Goal: Book appointment/travel/reservation

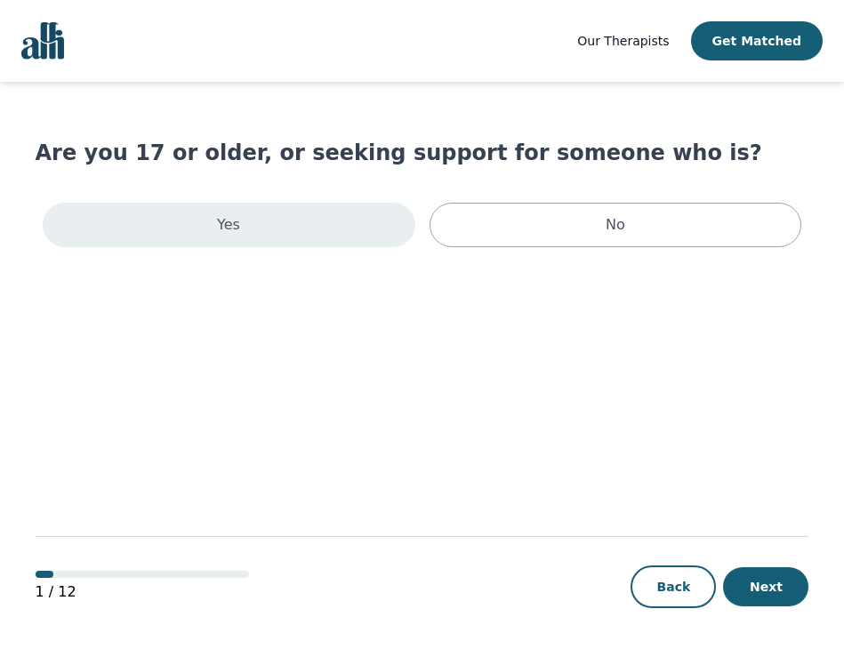
click at [284, 221] on div "Yes" at bounding box center [229, 225] width 373 height 44
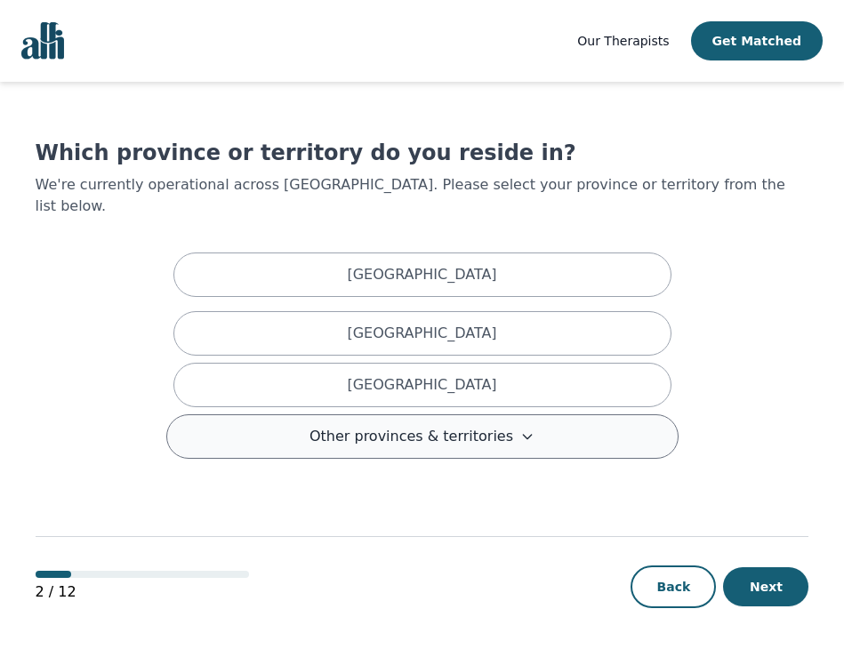
click at [520, 429] on icon at bounding box center [527, 436] width 14 height 14
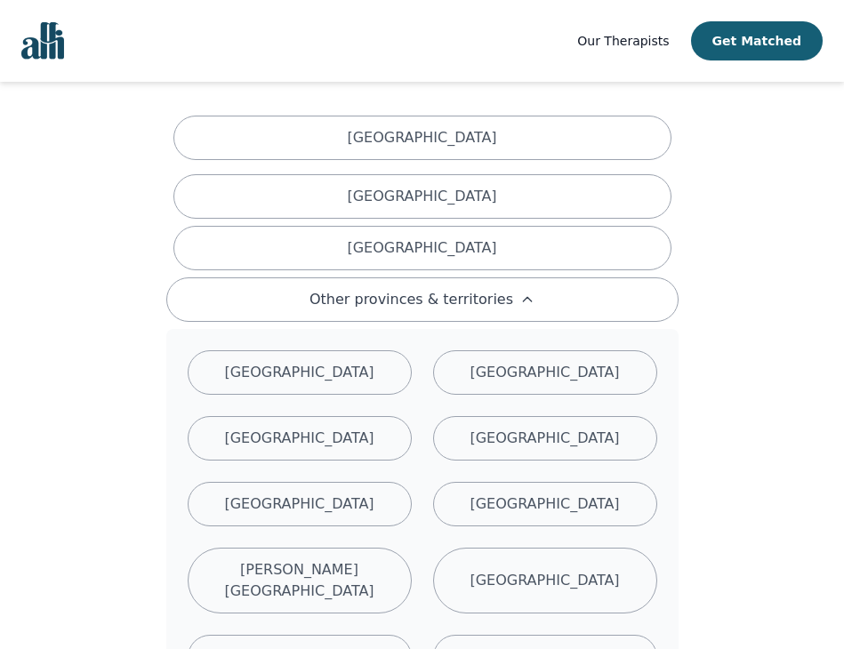
scroll to position [178, 0]
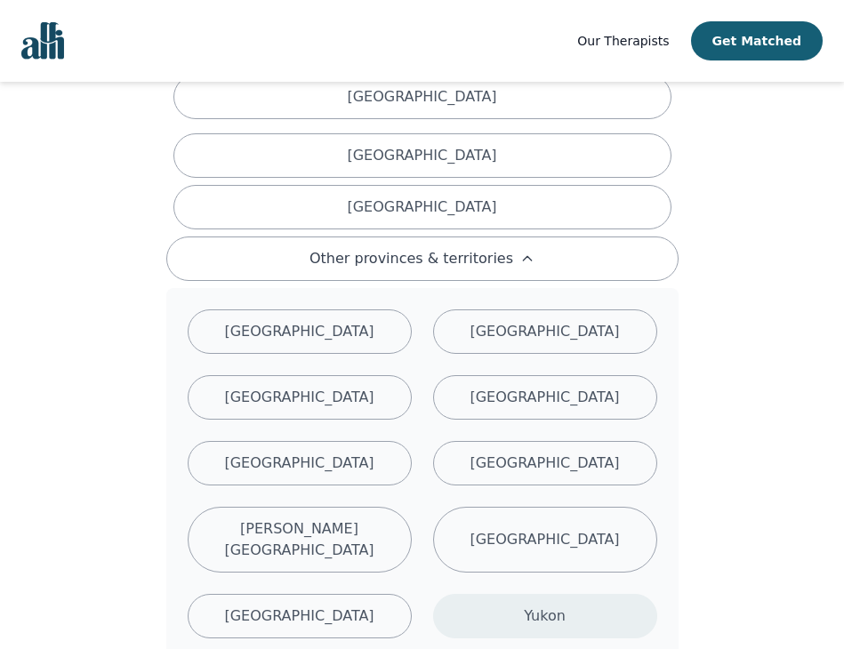
click at [576, 594] on div "Yukon" at bounding box center [545, 616] width 224 height 44
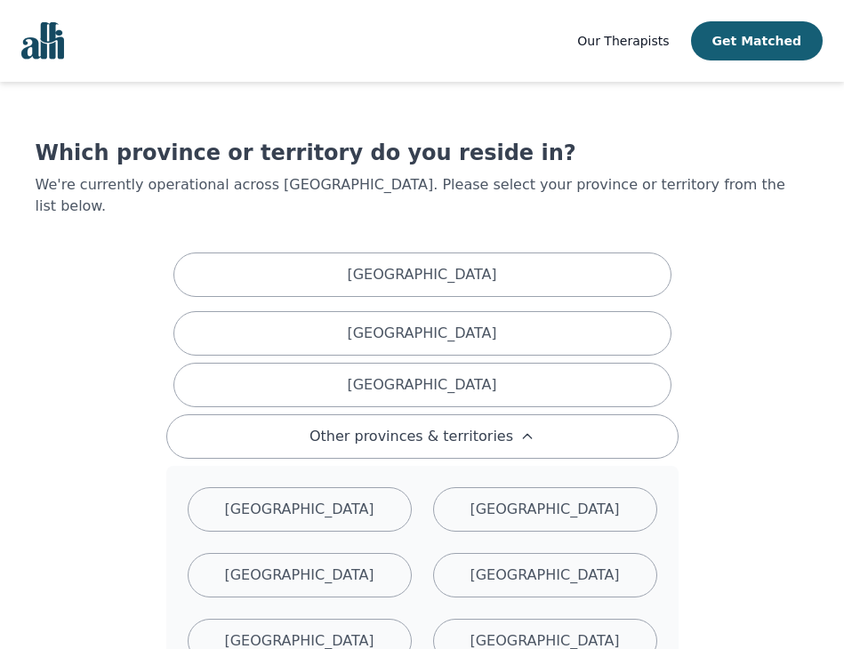
scroll to position [2, 0]
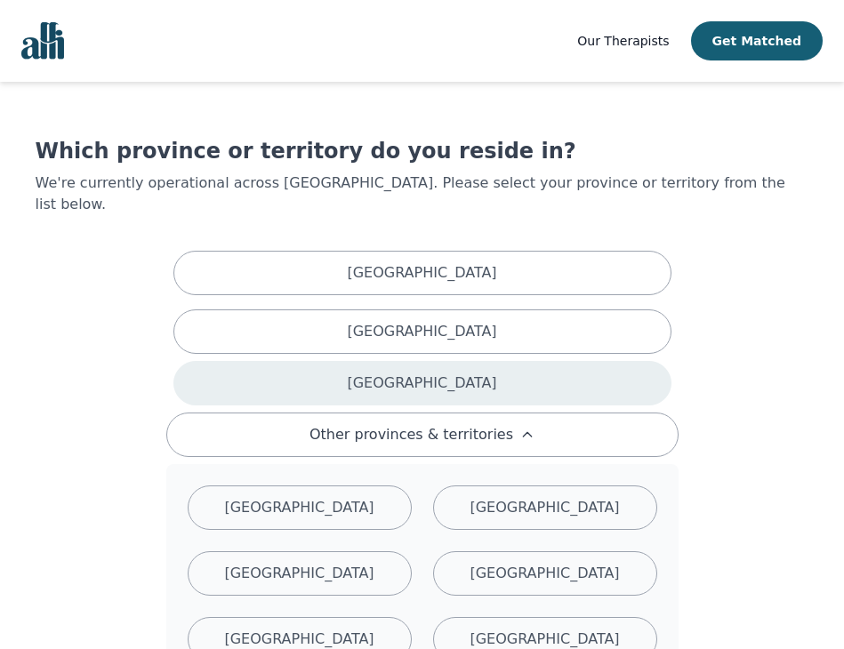
click at [499, 373] on div "[GEOGRAPHIC_DATA]" at bounding box center [422, 383] width 498 height 44
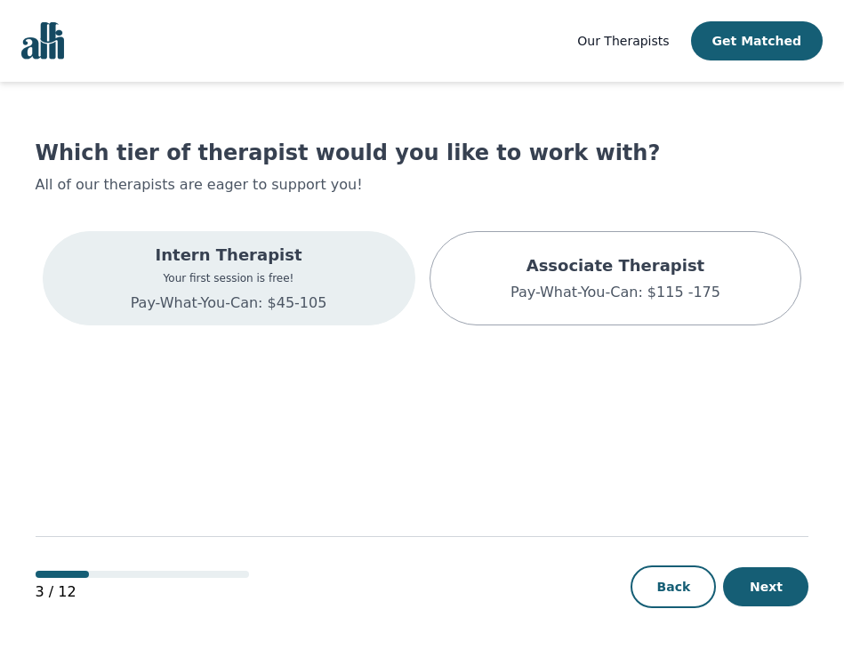
click at [172, 268] on div "Intern Therapist Your first session is free! Pay-What-You-Can: $45-105" at bounding box center [229, 278] width 196 height 71
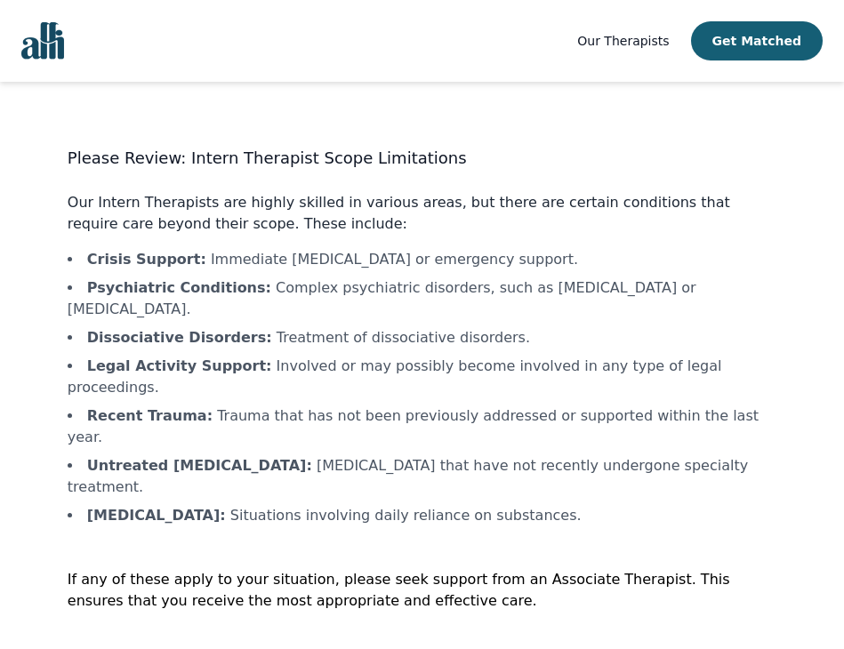
scroll to position [2, 0]
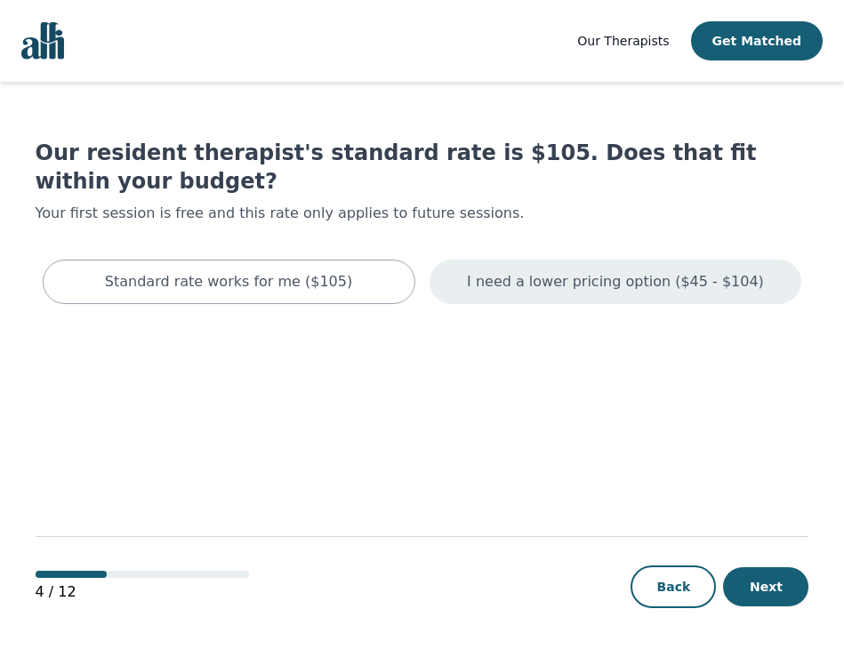
click at [587, 271] on p "I need a lower pricing option ($45 - $104)" at bounding box center [615, 281] width 297 height 21
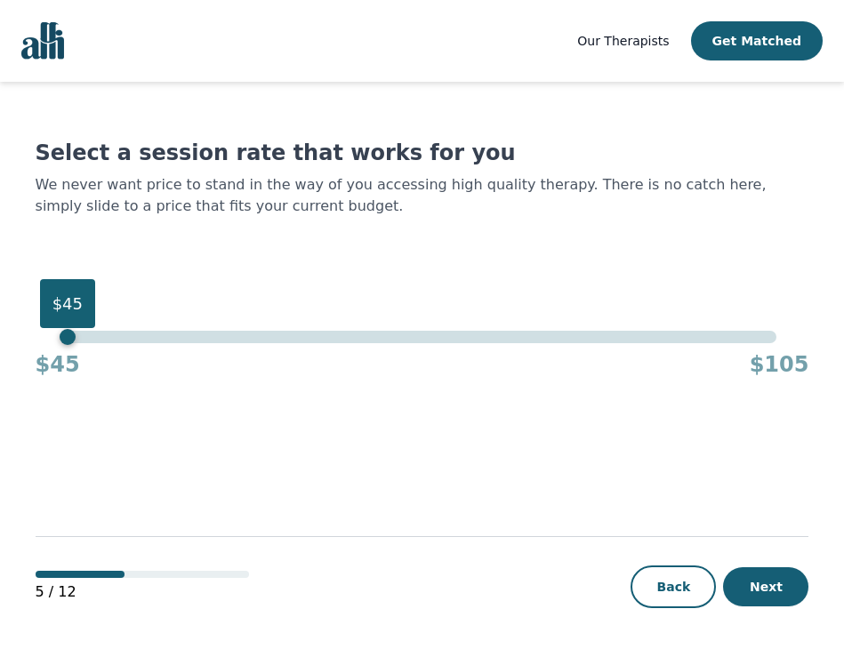
drag, startPoint x: 777, startPoint y: 344, endPoint x: 49, endPoint y: 346, distance: 728.2
click at [49, 346] on div "$45 $45 $105" at bounding box center [423, 355] width 774 height 48
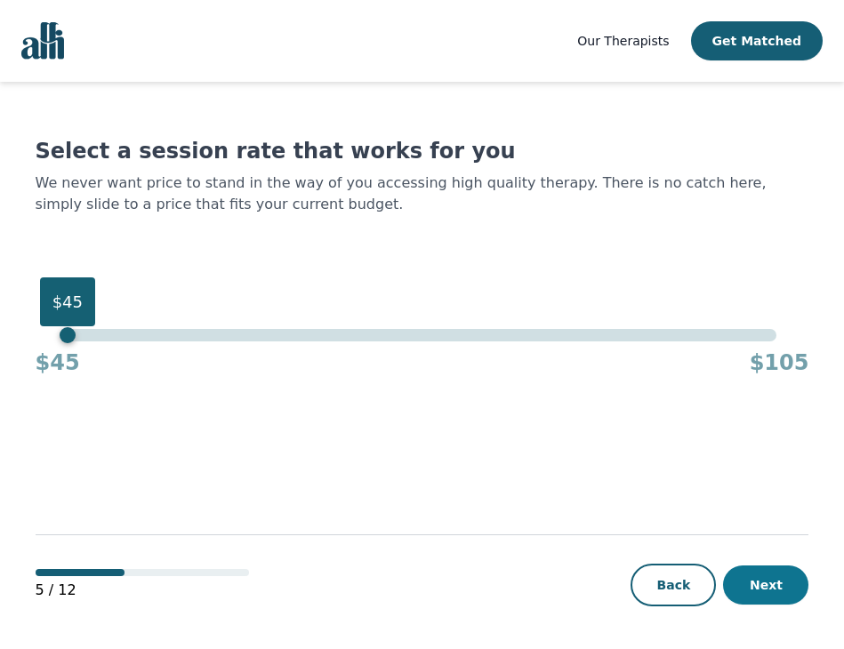
click at [786, 573] on button "Next" at bounding box center [765, 584] width 85 height 39
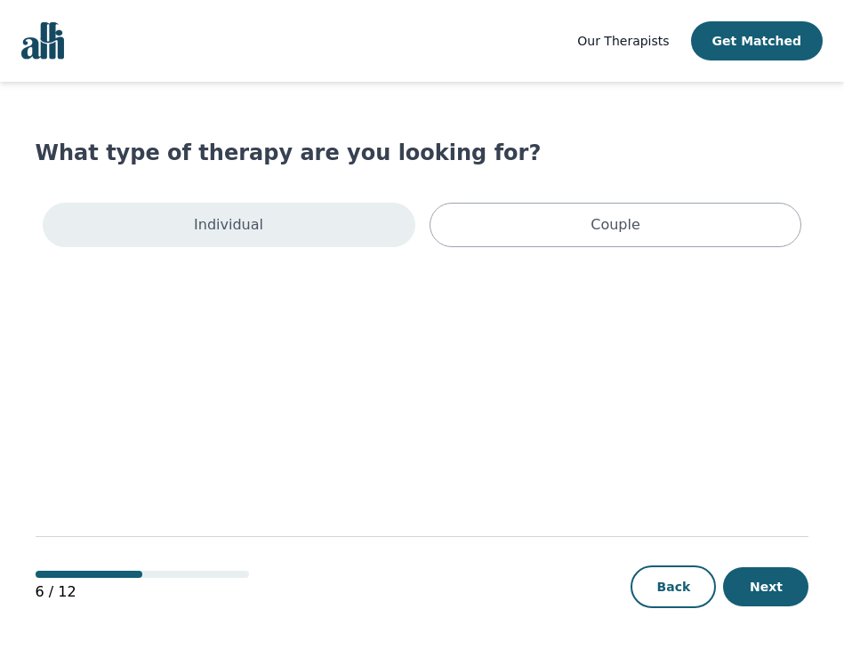
click at [307, 236] on div "Individual" at bounding box center [229, 225] width 373 height 44
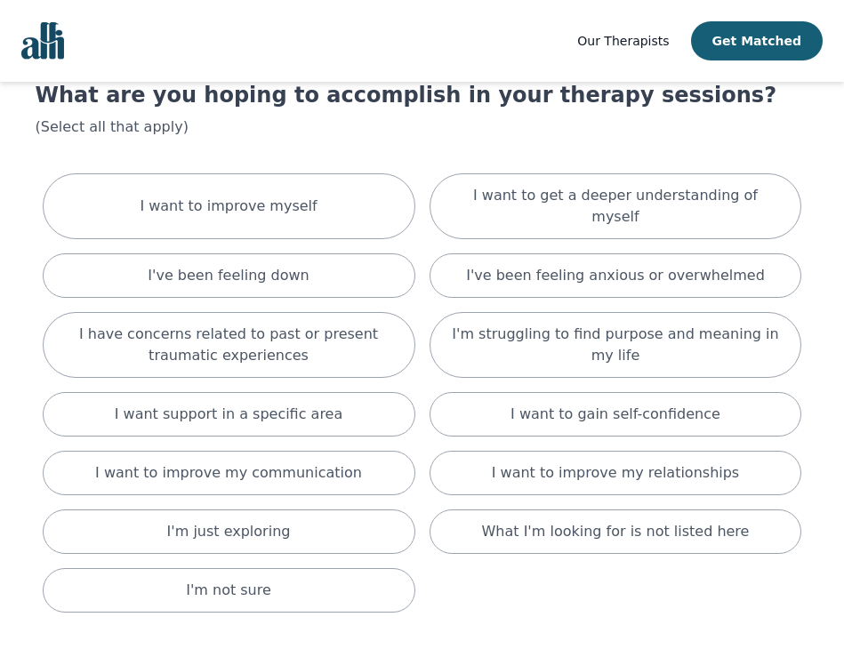
scroll to position [89, 0]
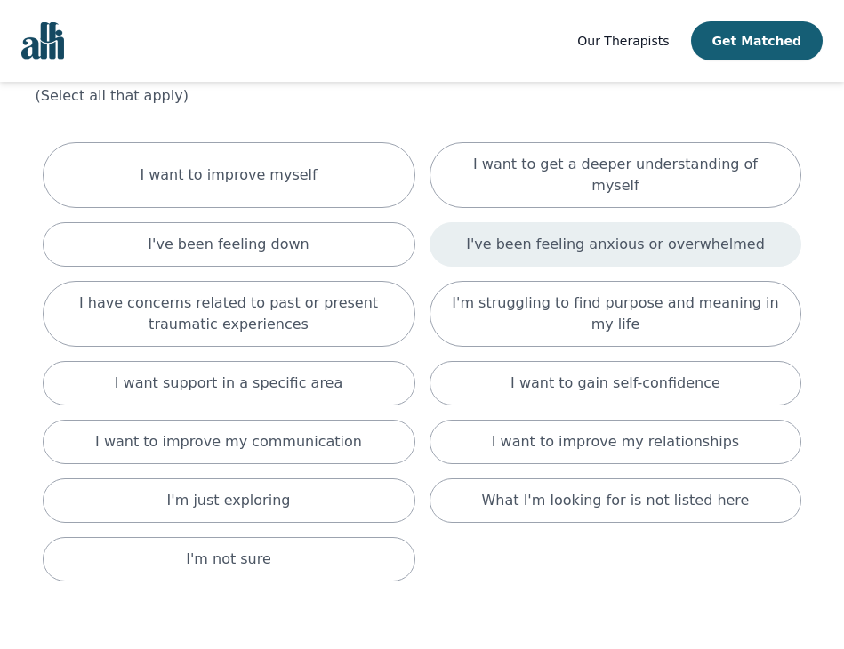
click at [619, 222] on div "I've been feeling anxious or overwhelmed" at bounding box center [615, 244] width 373 height 44
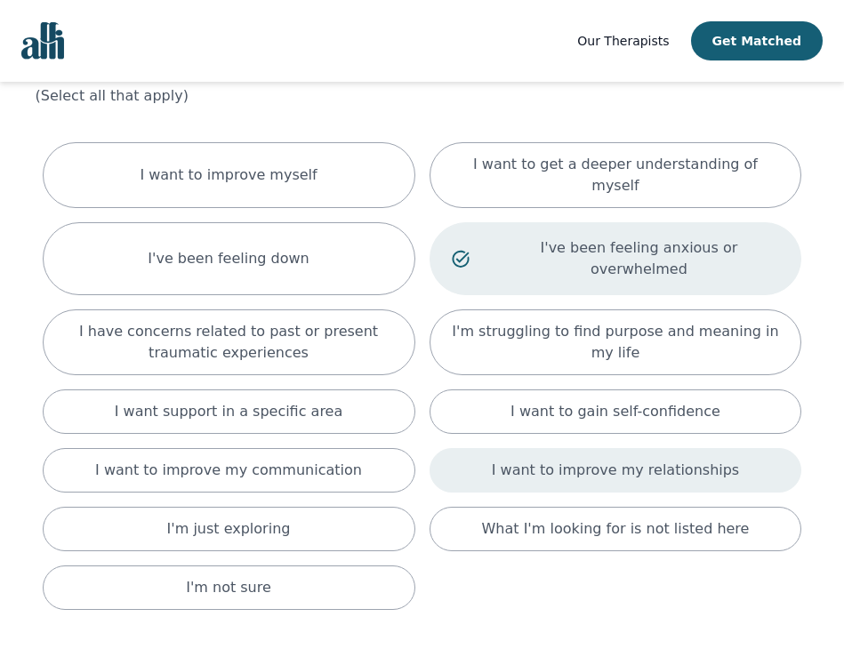
click at [537, 460] on p "I want to improve my relationships" at bounding box center [615, 470] width 247 height 21
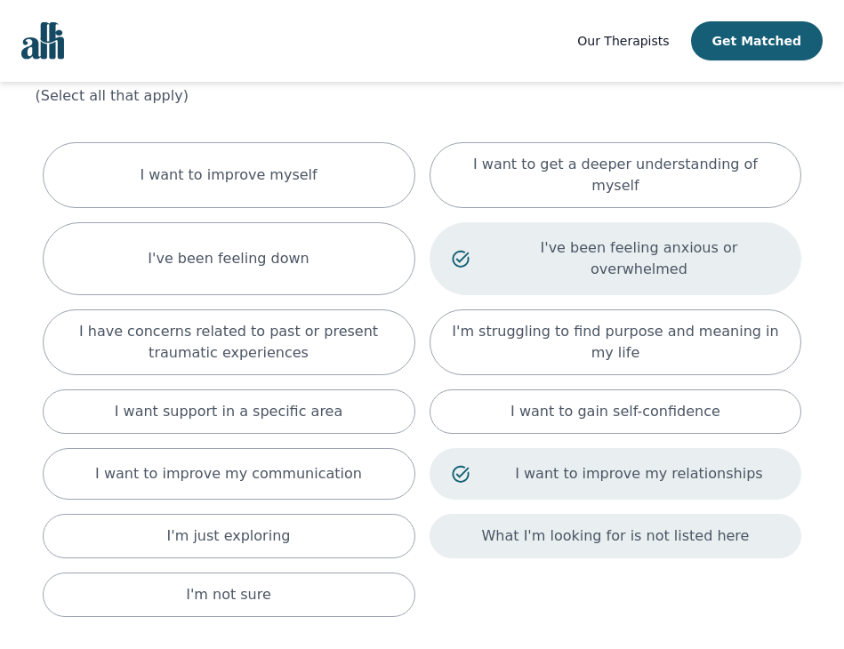
click at [521, 525] on p "What I'm looking for is not listed here" at bounding box center [616, 535] width 268 height 21
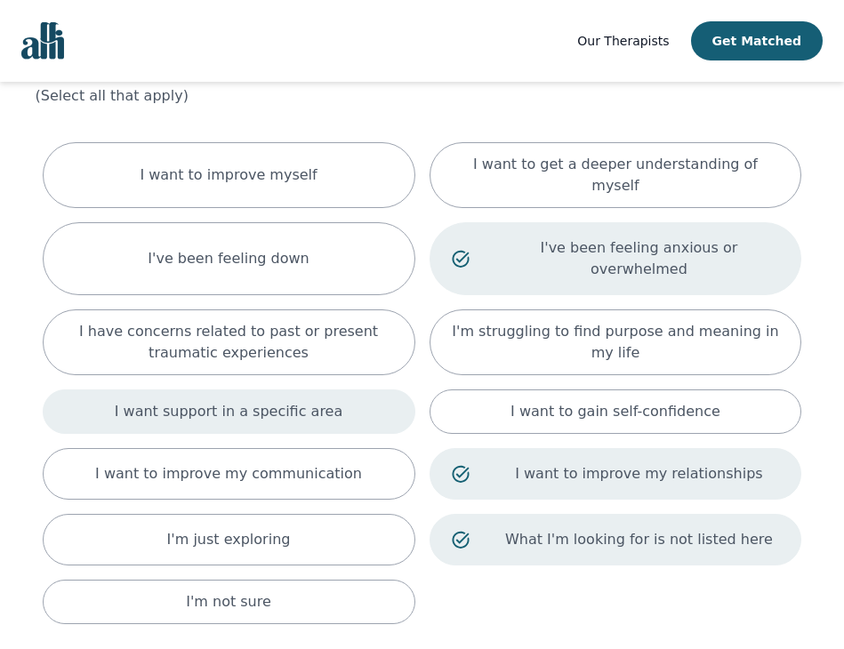
scroll to position [214, 0]
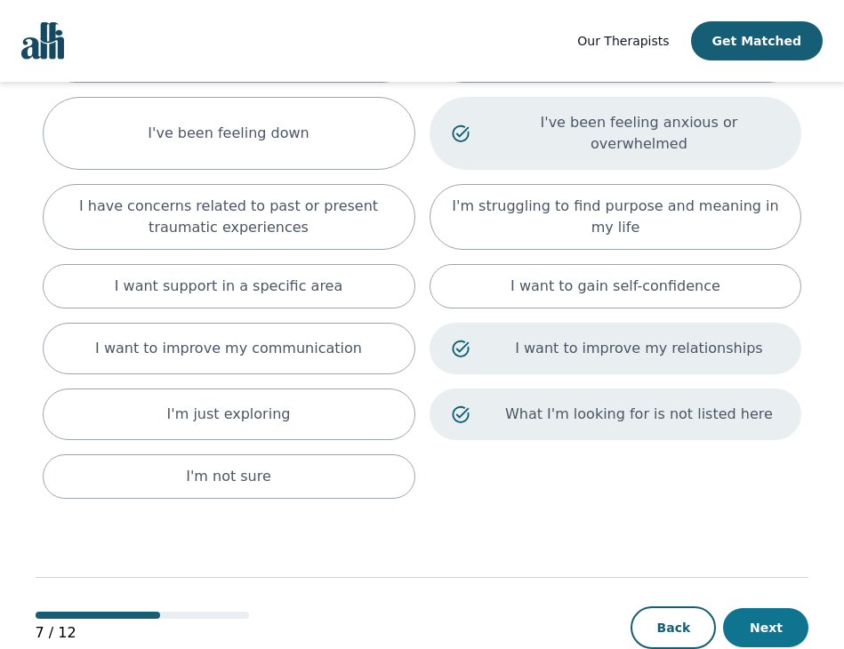
click at [798, 608] on button "Next" at bounding box center [765, 627] width 85 height 39
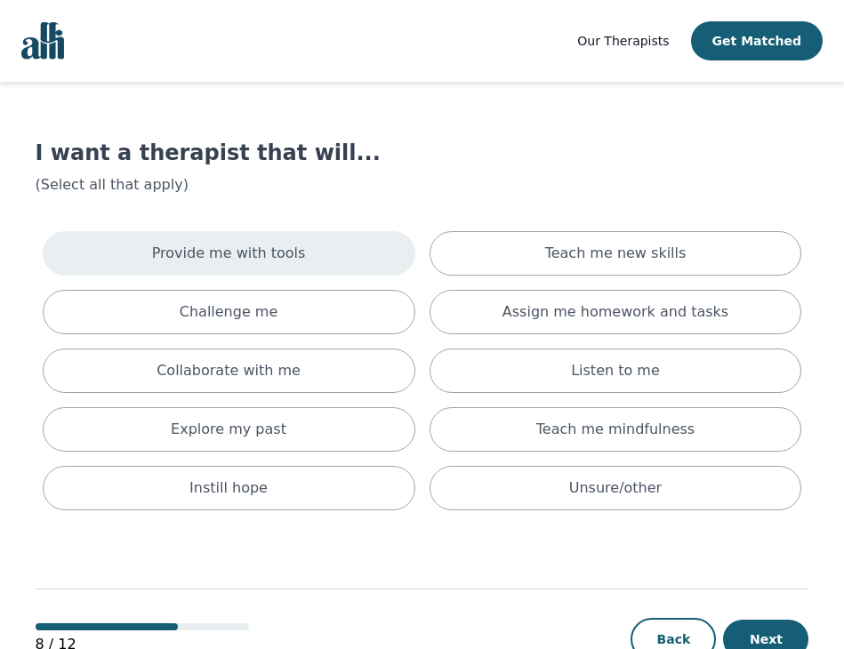
click at [257, 258] on p "Provide me with tools" at bounding box center [229, 253] width 154 height 21
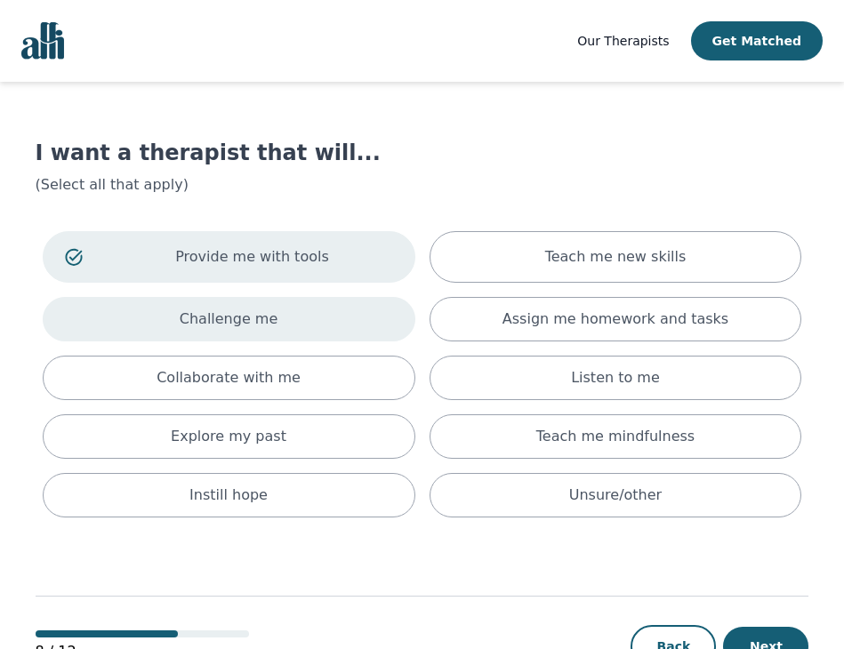
click at [246, 323] on p "Challenge me" at bounding box center [229, 319] width 99 height 21
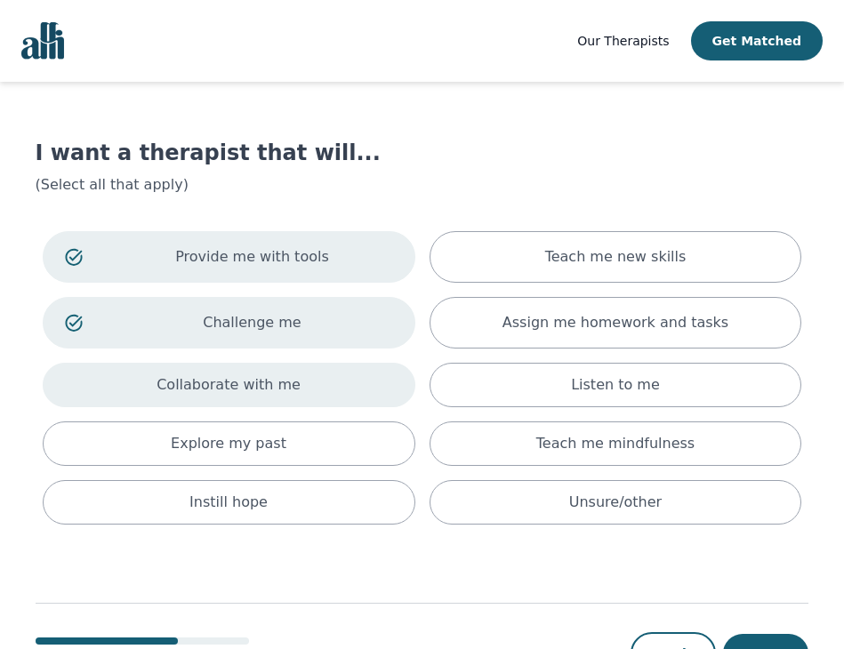
click at [221, 390] on p "Collaborate with me" at bounding box center [228, 384] width 144 height 21
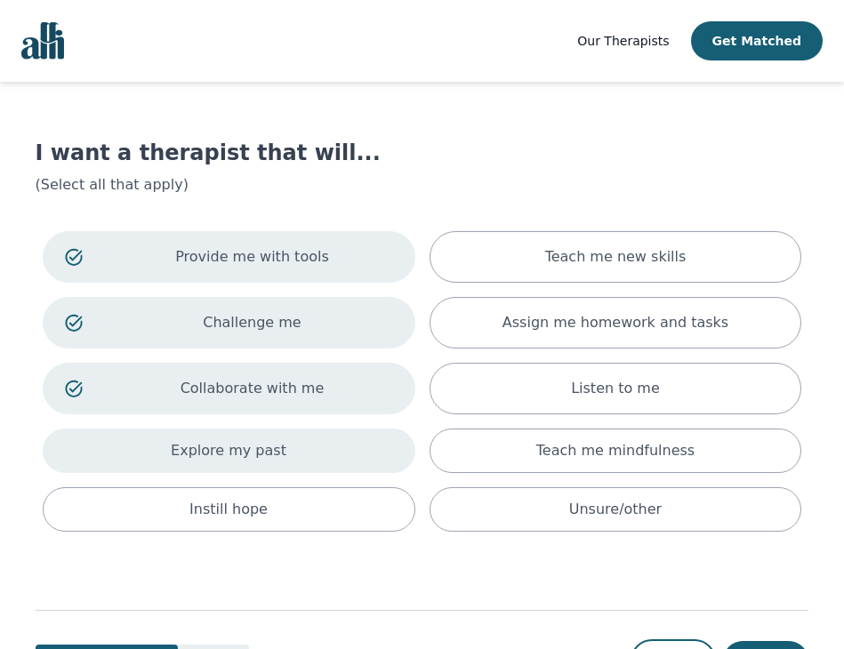
click at [247, 445] on p "Explore my past" at bounding box center [229, 450] width 116 height 21
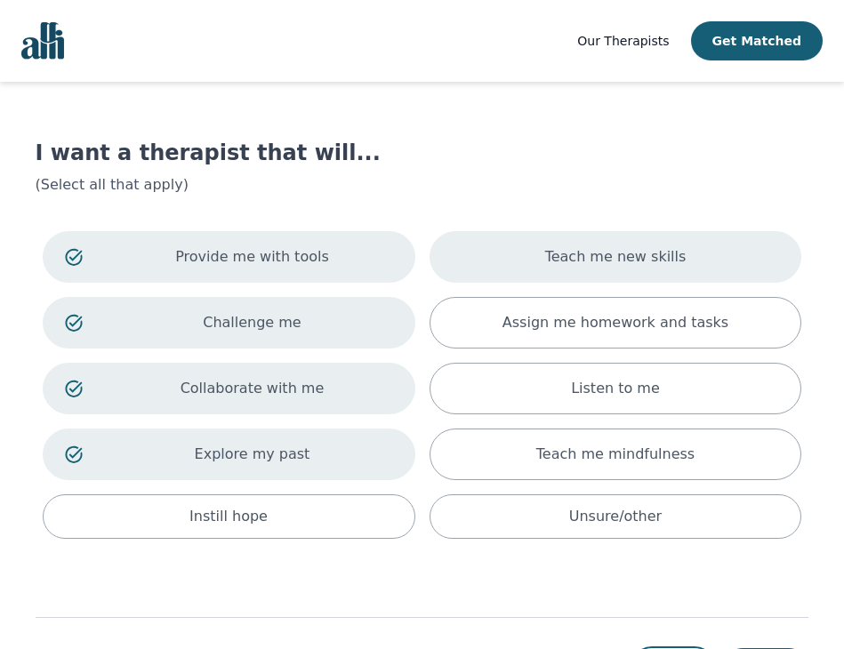
click at [654, 269] on div "Teach me new skills" at bounding box center [615, 257] width 373 height 52
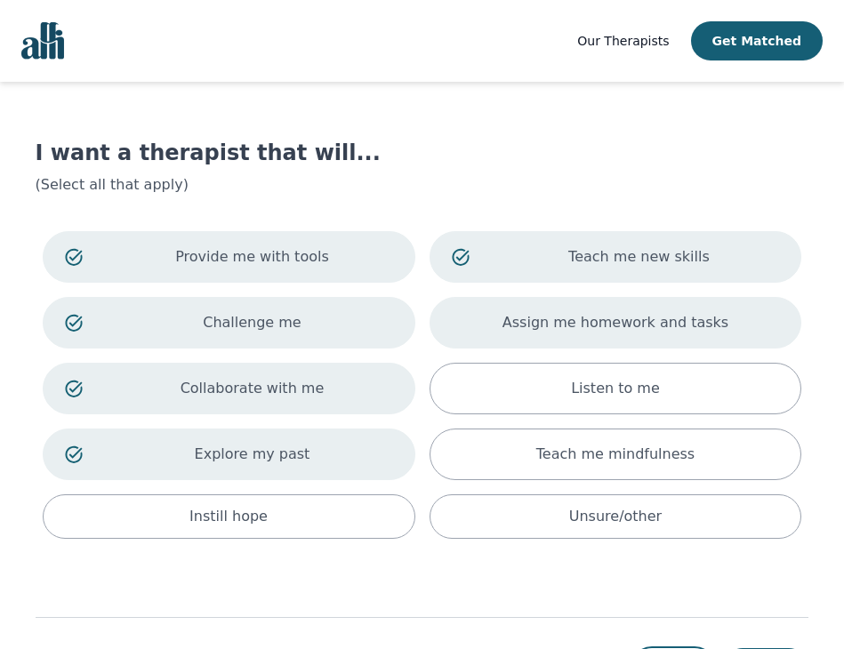
click at [643, 313] on p "Assign me homework and tasks" at bounding box center [615, 322] width 226 height 21
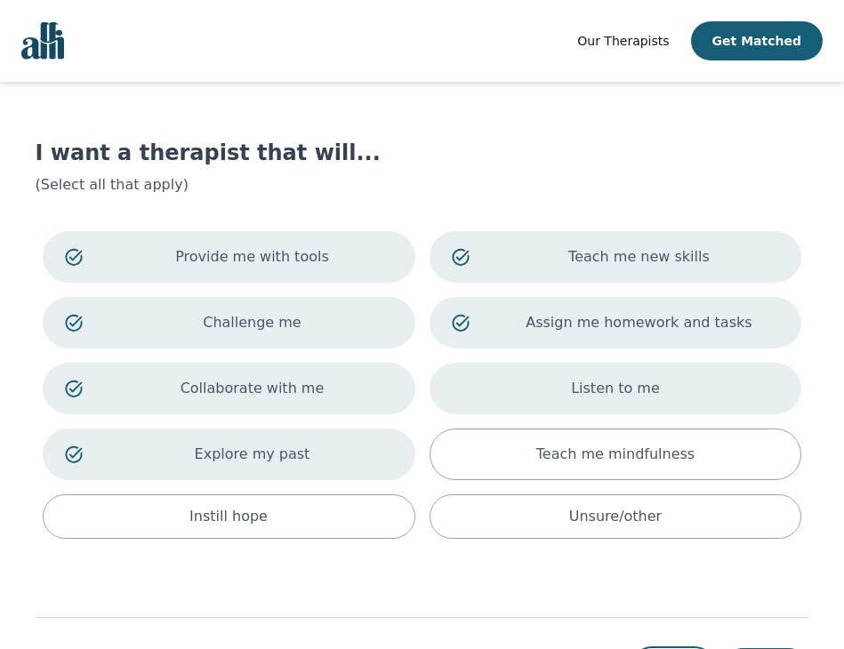
click at [654, 381] on div "Listen to me" at bounding box center [615, 389] width 373 height 52
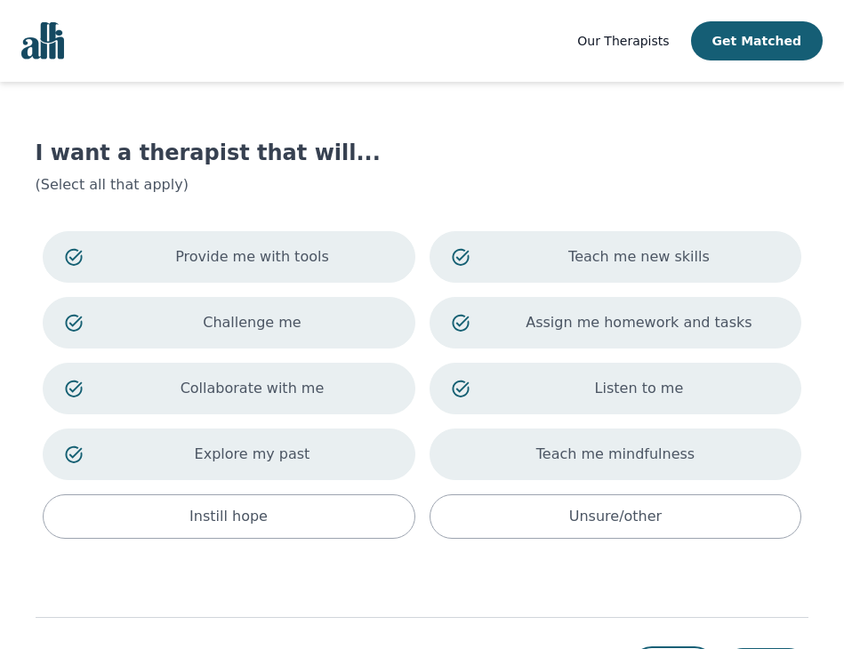
click at [659, 435] on div "Teach me mindfulness" at bounding box center [615, 455] width 373 height 52
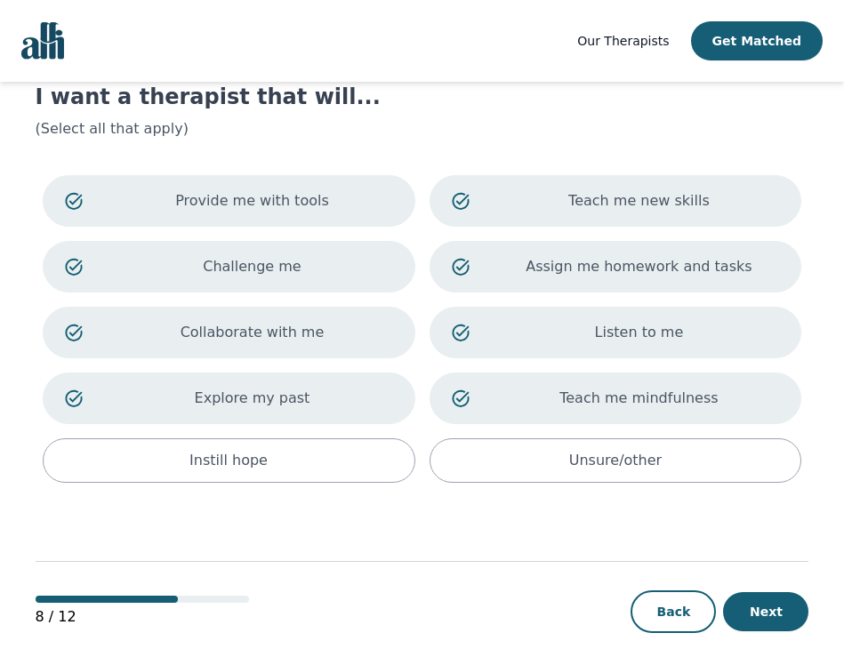
scroll to position [83, 0]
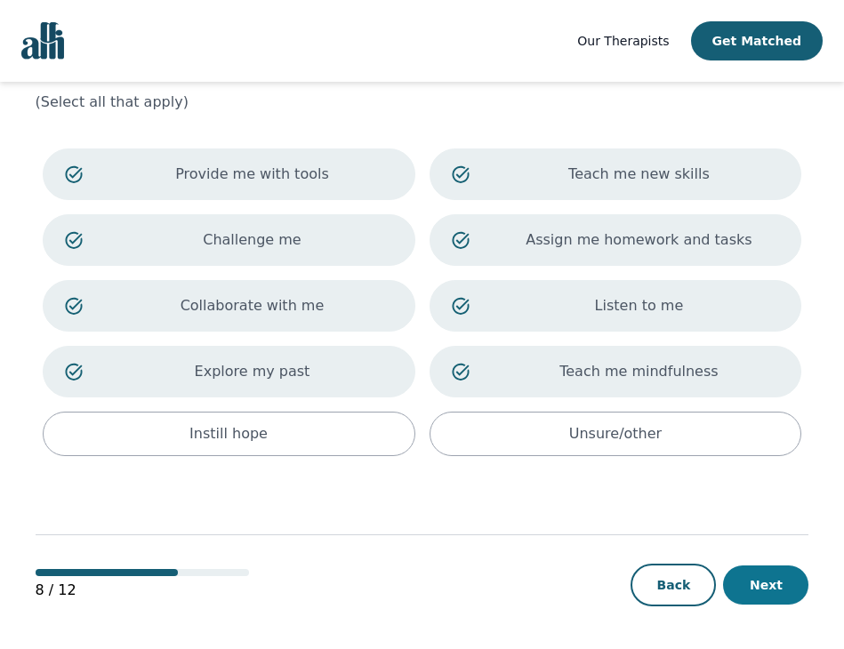
click at [782, 598] on button "Next" at bounding box center [765, 584] width 85 height 39
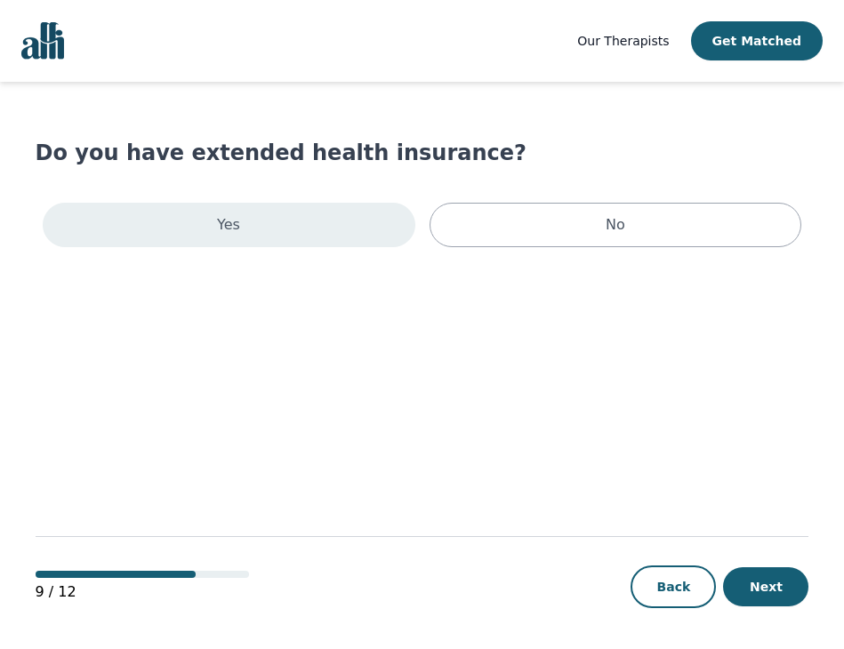
click at [315, 226] on div "Yes" at bounding box center [229, 225] width 373 height 44
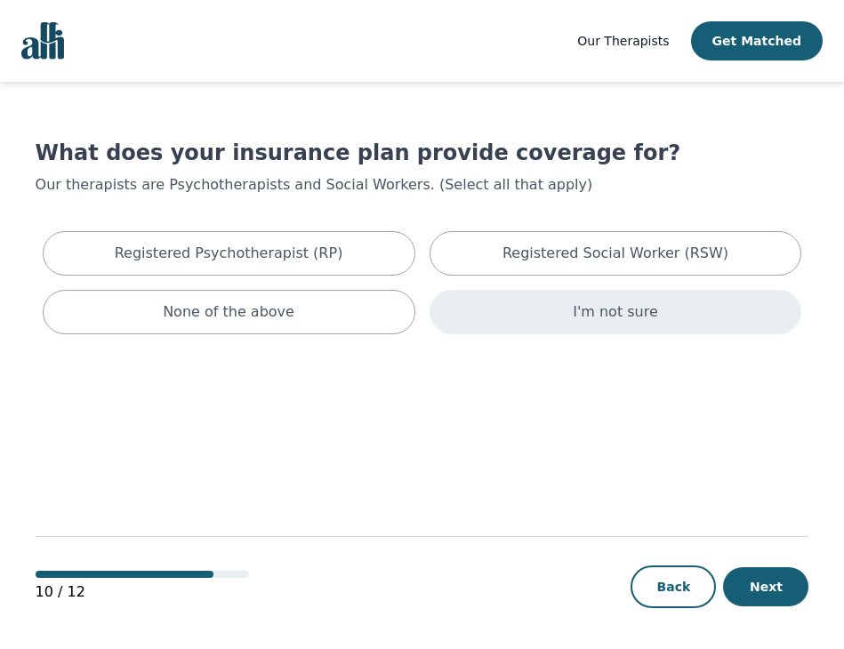
click at [559, 317] on div "I'm not sure" at bounding box center [615, 312] width 373 height 44
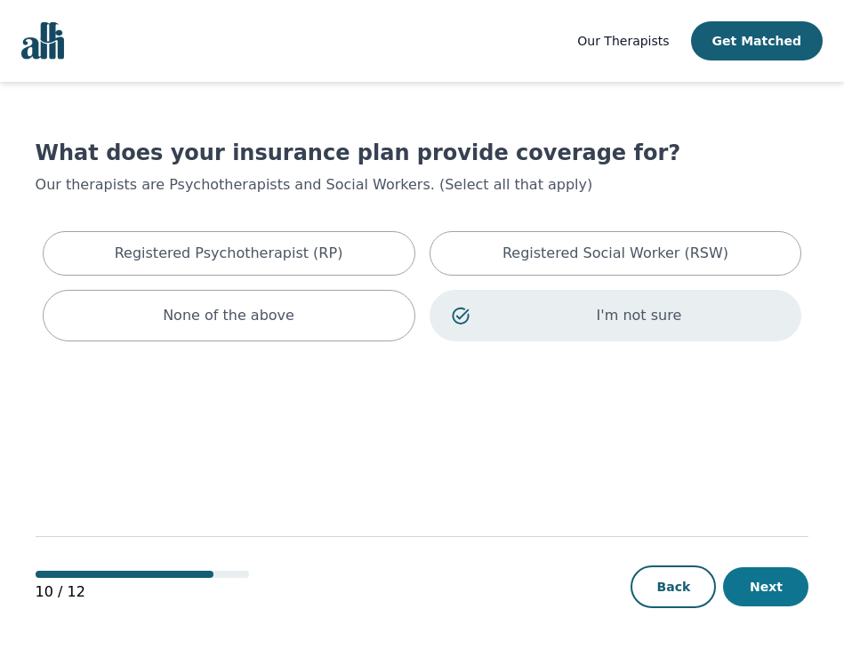
click at [785, 599] on button "Next" at bounding box center [765, 586] width 85 height 39
click at [657, 36] on span "Our Therapists" at bounding box center [623, 41] width 92 height 14
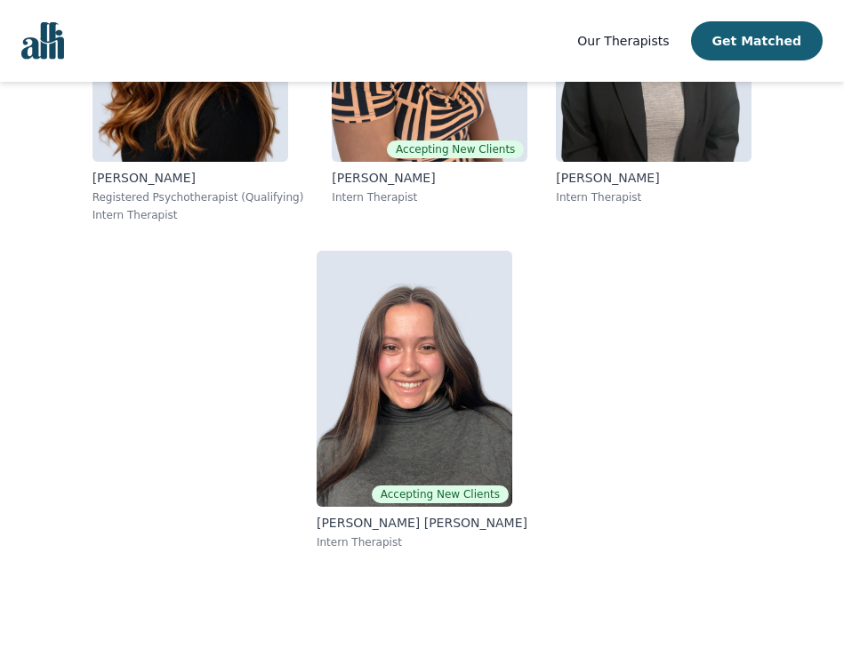
scroll to position [18077, 0]
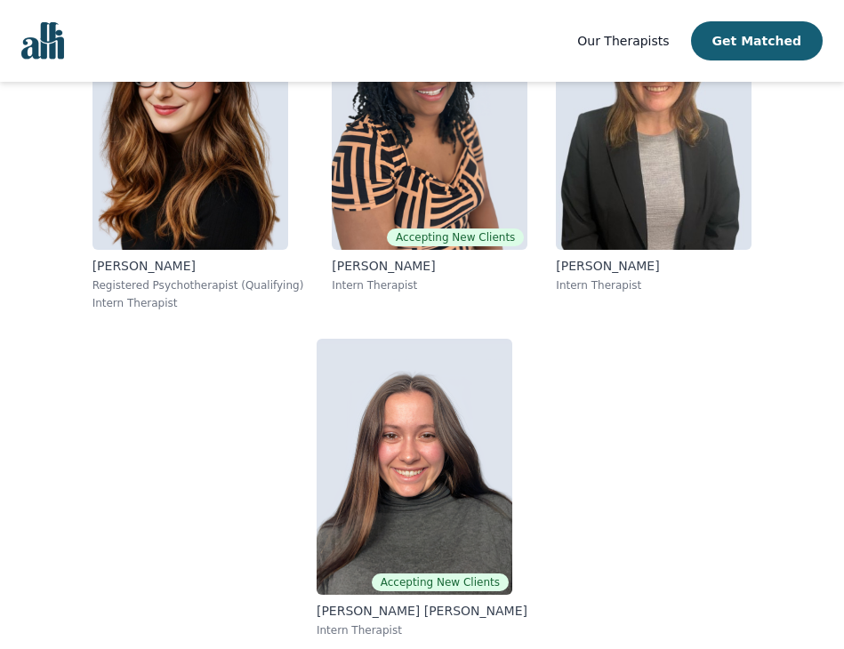
click at [56, 36] on img "Global" at bounding box center [42, 40] width 43 height 37
